Goal: Information Seeking & Learning: Learn about a topic

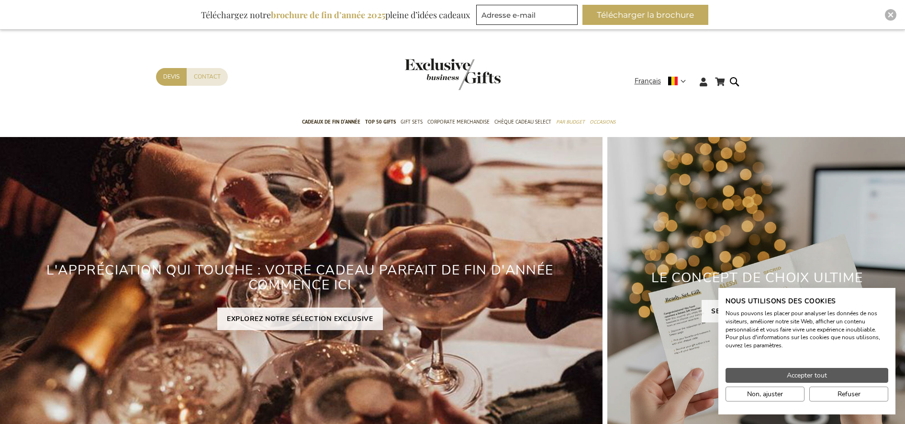
type input "[EMAIL_ADDRESS][PERSON_NAME][DOMAIN_NAME]"
click at [811, 377] on span "Accepter tout" at bounding box center [807, 375] width 40 height 10
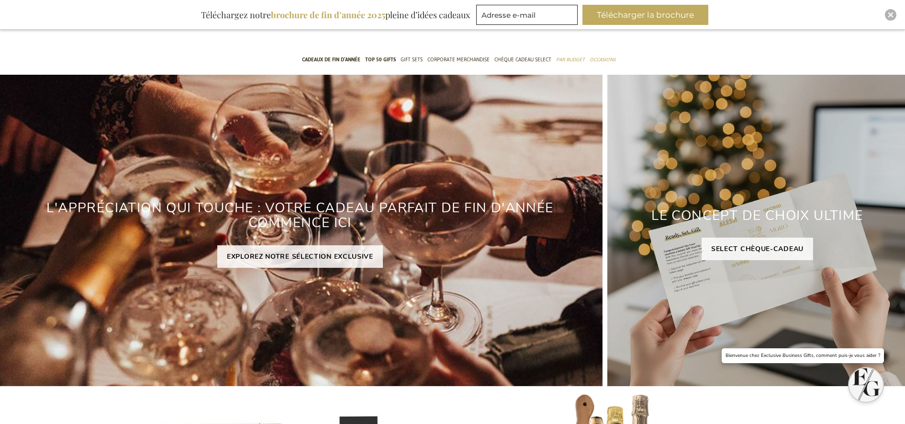
scroll to position [120, 0]
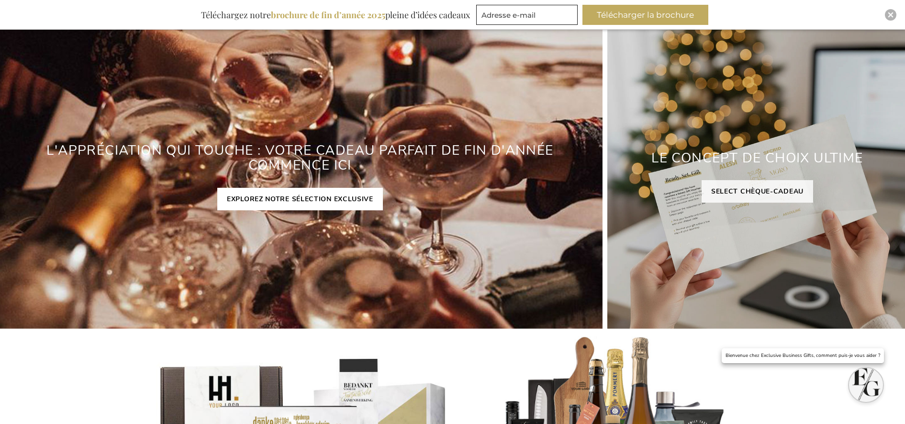
click at [306, 203] on link "EXPLOREZ NOTRE SÉLECTION EXCLUSIVE" at bounding box center [300, 199] width 166 height 22
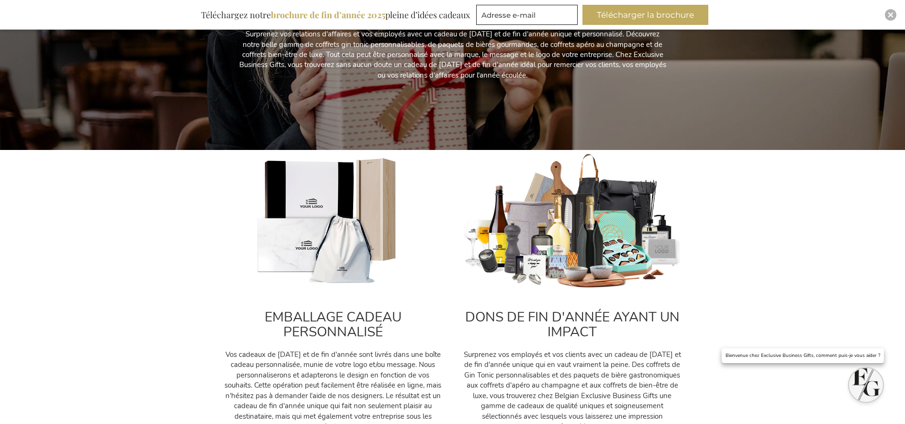
scroll to position [239, 0]
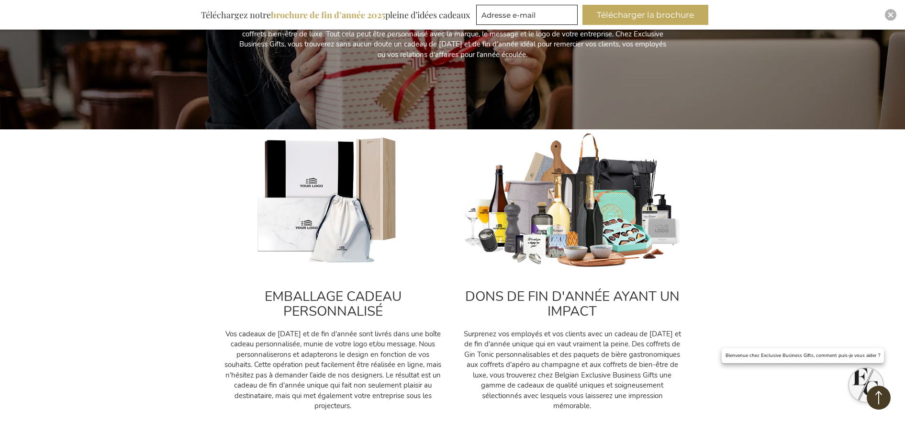
type input "[EMAIL_ADDRESS][PERSON_NAME][DOMAIN_NAME]"
click at [314, 206] on img at bounding box center [333, 200] width 220 height 137
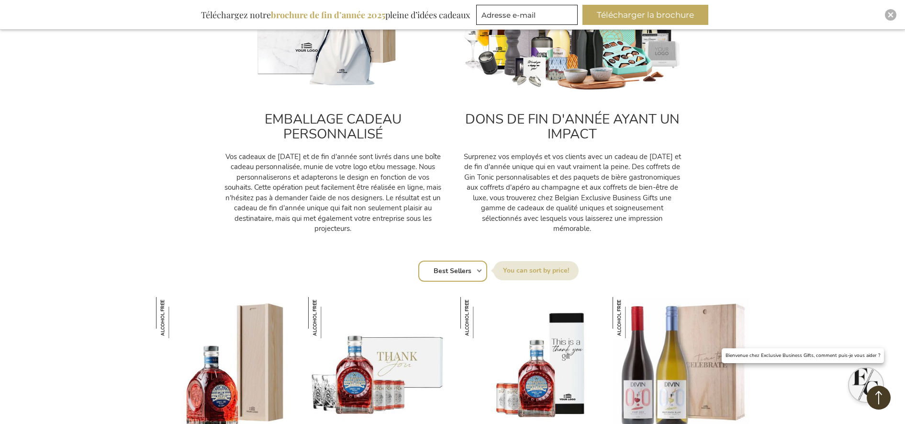
scroll to position [299, 0]
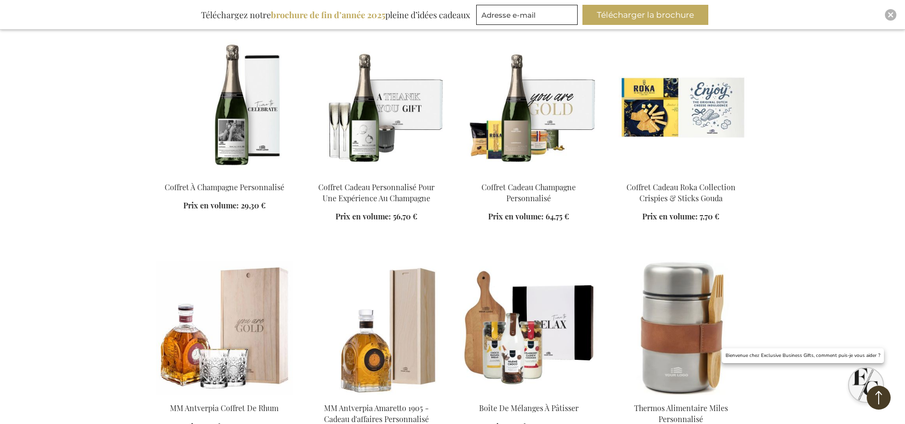
scroll to position [3888, 0]
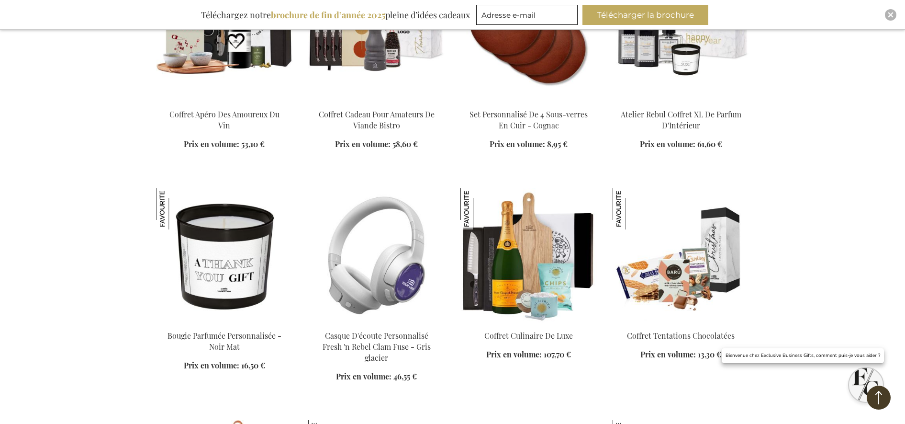
scroll to position [5683, 0]
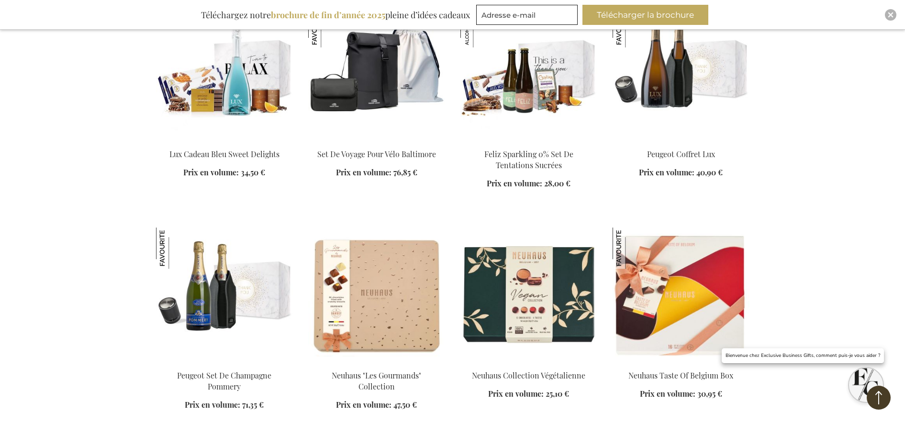
scroll to position [6401, 0]
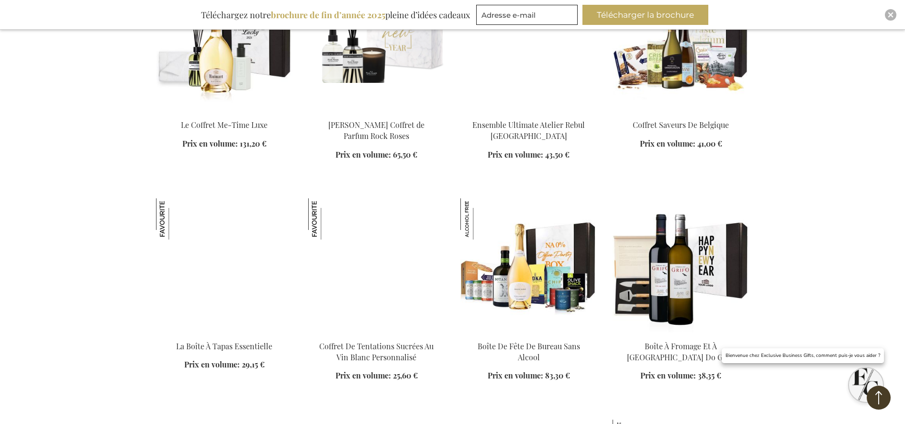
scroll to position [11486, 0]
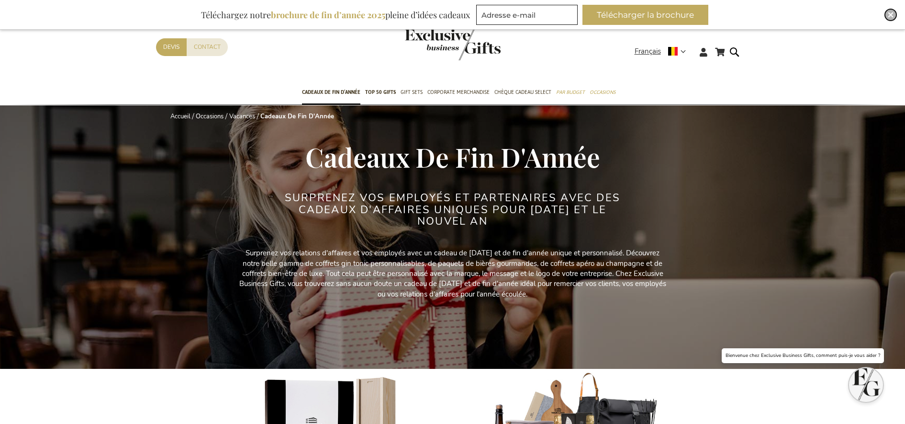
click at [893, 14] on img "Close" at bounding box center [891, 15] width 6 height 6
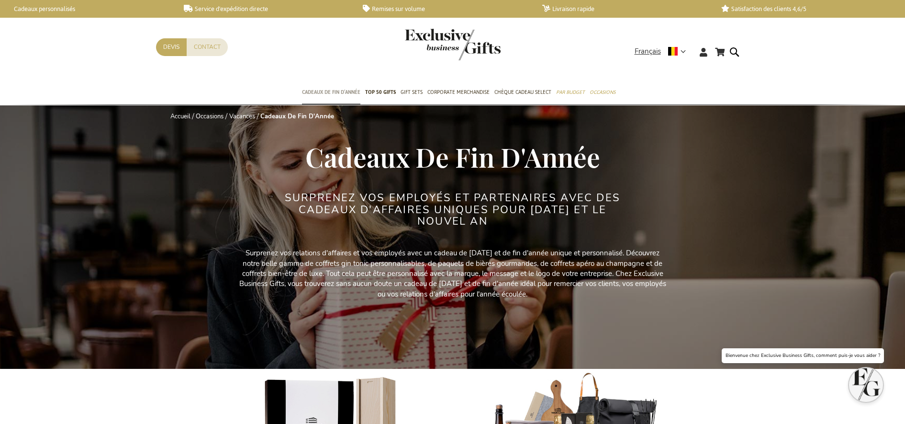
click at [337, 91] on span "Cadeaux de fin d’année" at bounding box center [331, 92] width 58 height 10
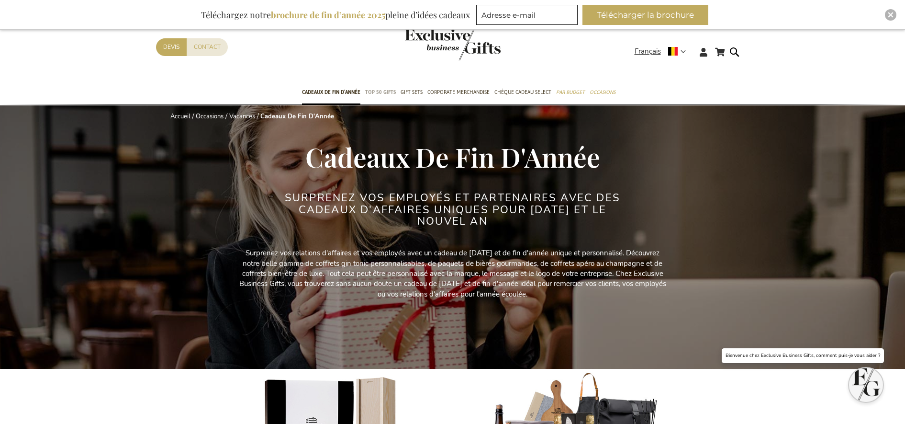
type input "[EMAIL_ADDRESS][PERSON_NAME][DOMAIN_NAME]"
click at [375, 91] on span "TOP 50 Gifts" at bounding box center [380, 92] width 31 height 10
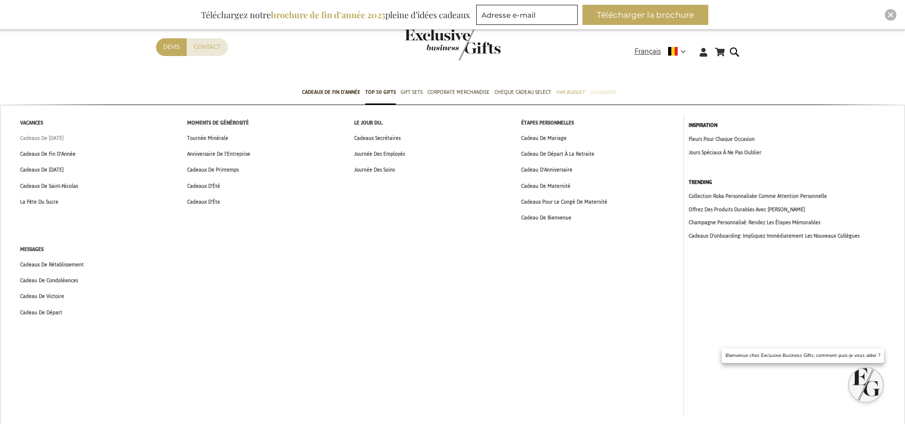
type input "[EMAIL_ADDRESS][PERSON_NAME][DOMAIN_NAME]"
click at [54, 137] on span "Cadeaux De [DATE]" at bounding box center [42, 138] width 44 height 10
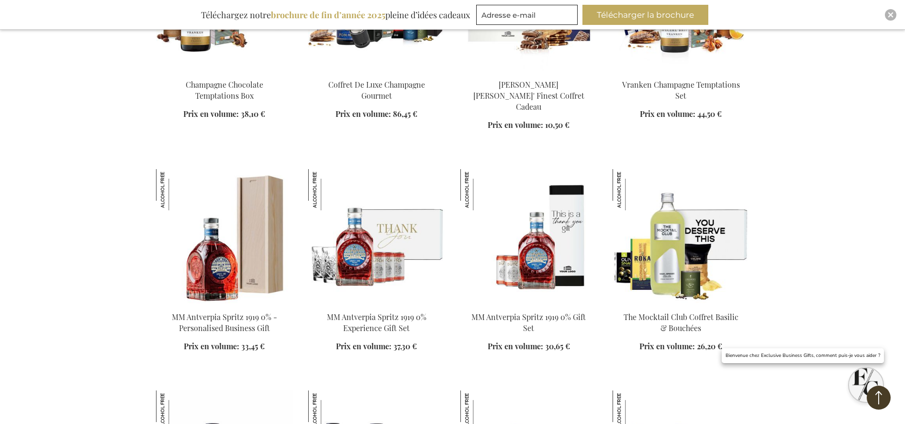
scroll to position [778, 0]
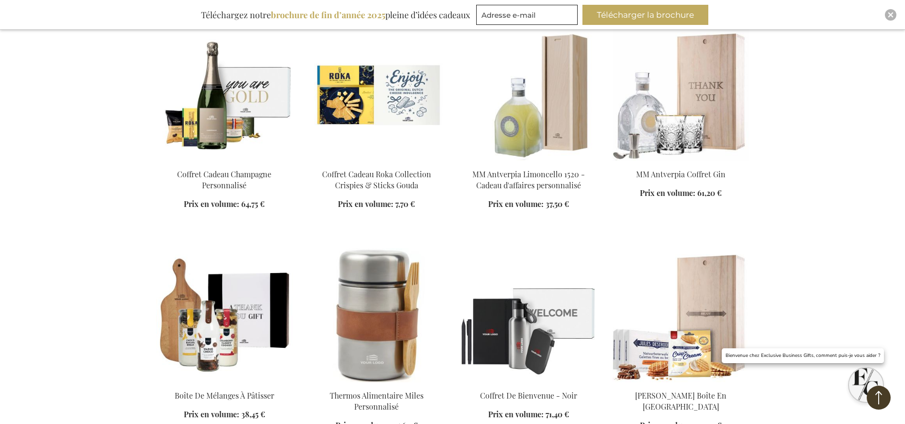
scroll to position [4068, 0]
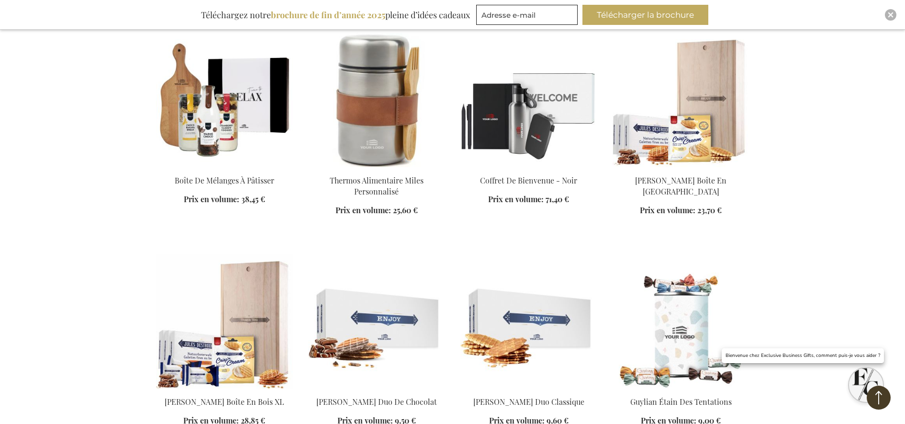
scroll to position [4367, 0]
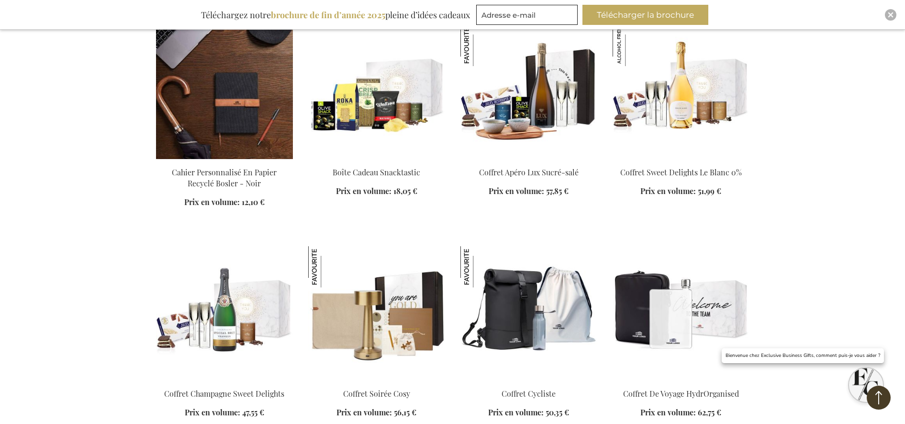
scroll to position [5384, 0]
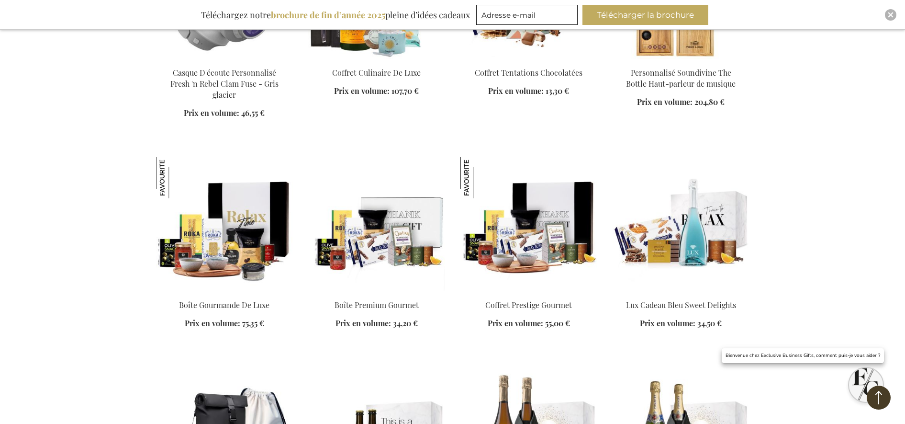
scroll to position [6341, 0]
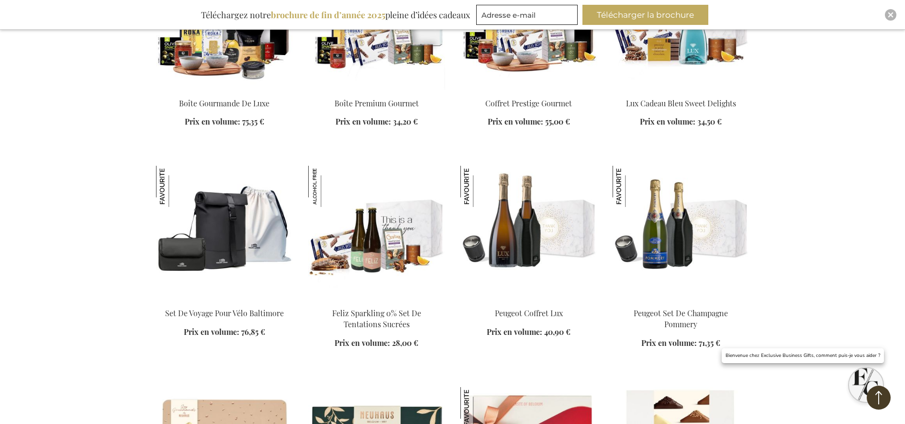
scroll to position [6521, 0]
